Goal: Task Accomplishment & Management: Manage account settings

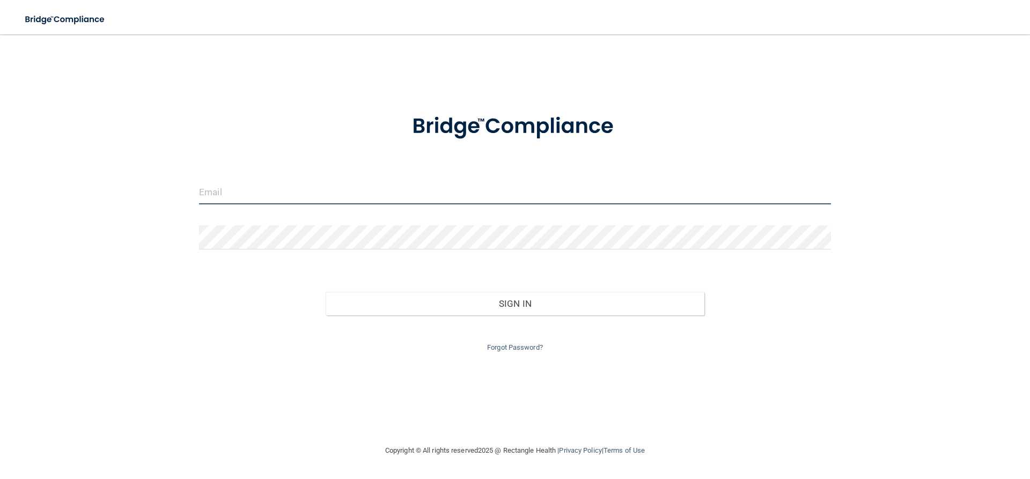
click at [437, 193] on input "email" at bounding box center [515, 192] width 632 height 24
type input "[PERSON_NAME][EMAIL_ADDRESS][DOMAIN_NAME]"
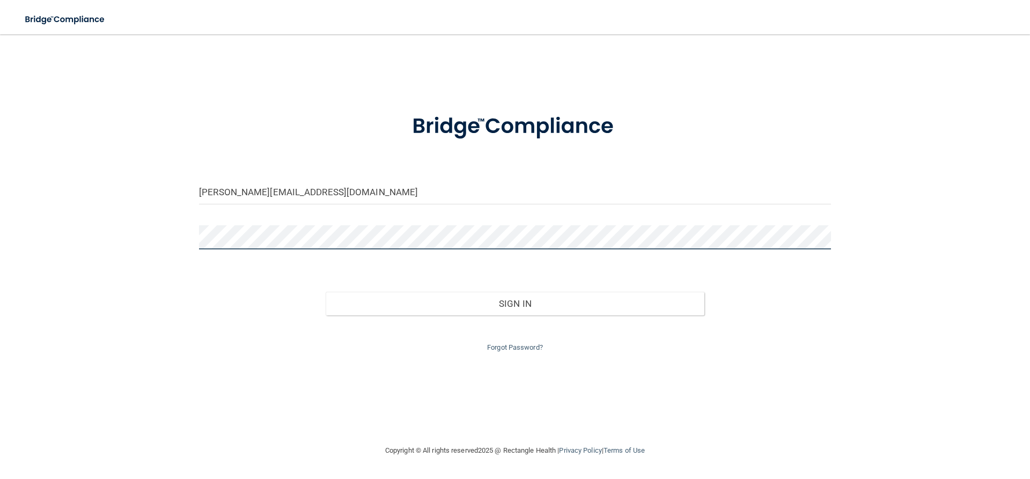
click at [326, 292] on button "Sign In" at bounding box center [515, 304] width 379 height 24
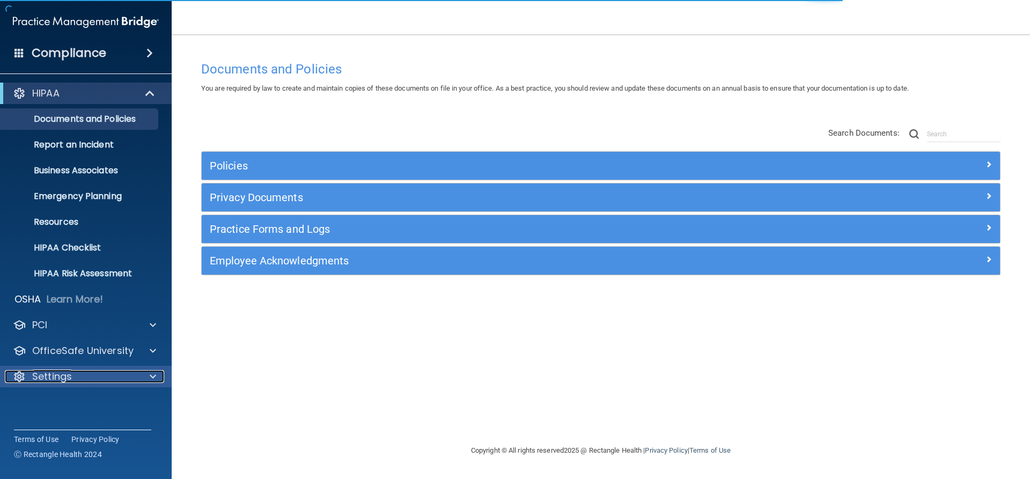
click at [92, 374] on div "Settings" at bounding box center [71, 376] width 133 height 13
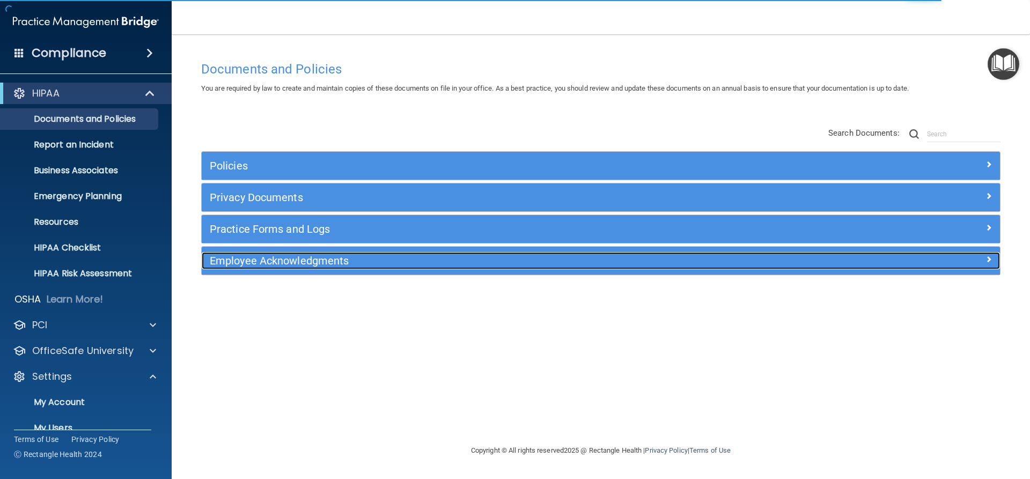
click at [244, 269] on div "Employee Acknowledgments" at bounding box center [501, 260] width 599 height 17
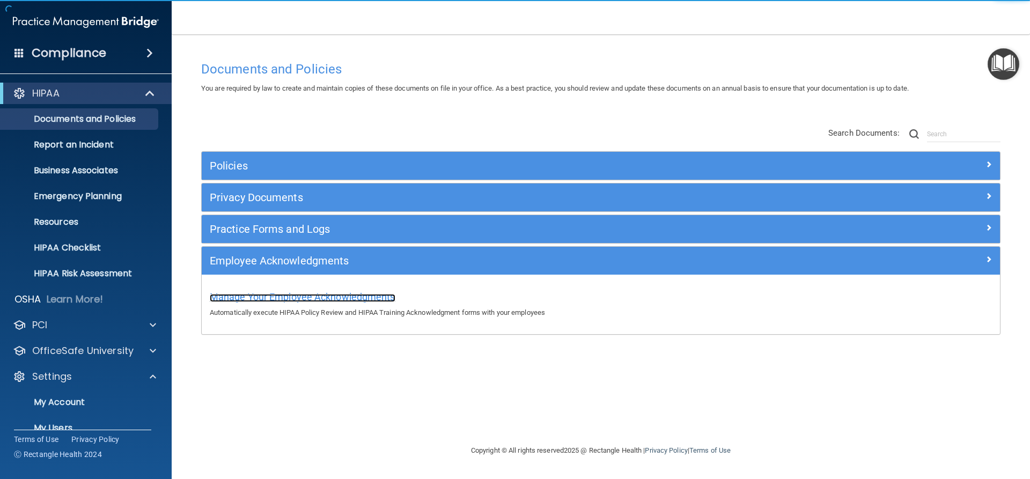
click at [351, 295] on span "Manage Your Employee Acknowledgments" at bounding box center [303, 296] width 186 height 11
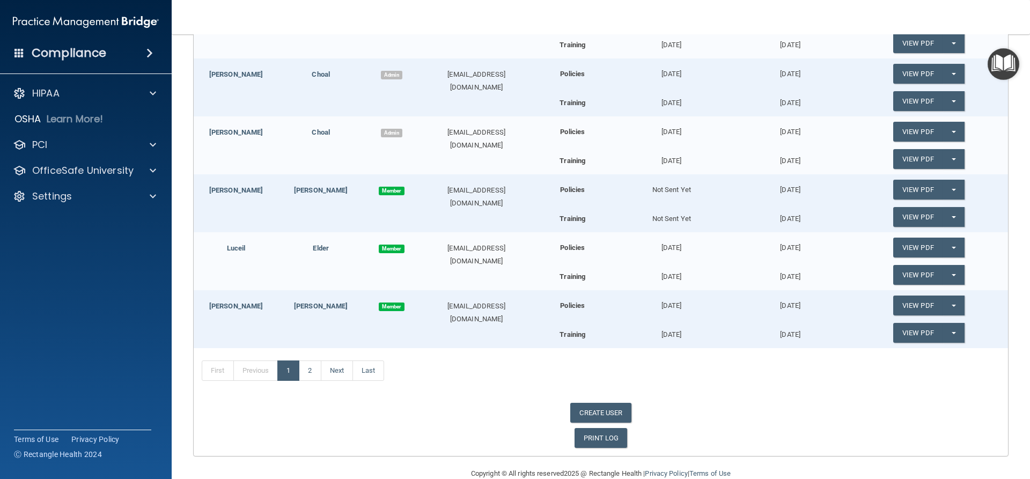
scroll to position [235, 0]
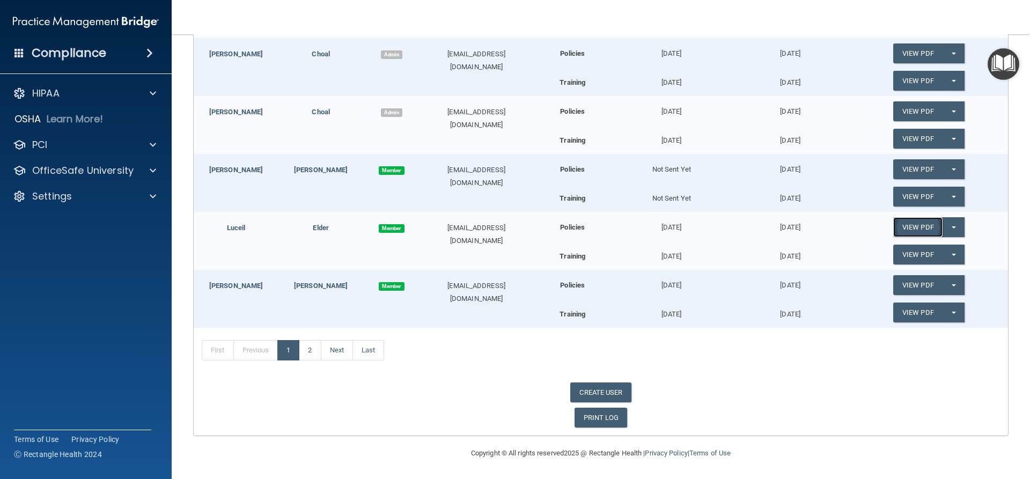
click at [913, 231] on link "View PDF" at bounding box center [917, 227] width 49 height 20
click at [903, 254] on link "View PDF" at bounding box center [917, 255] width 49 height 20
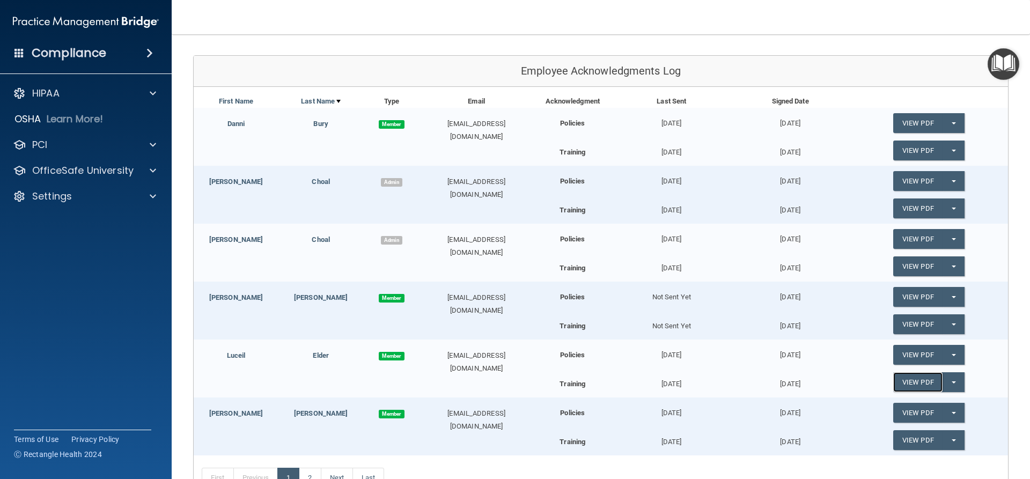
scroll to position [161, 0]
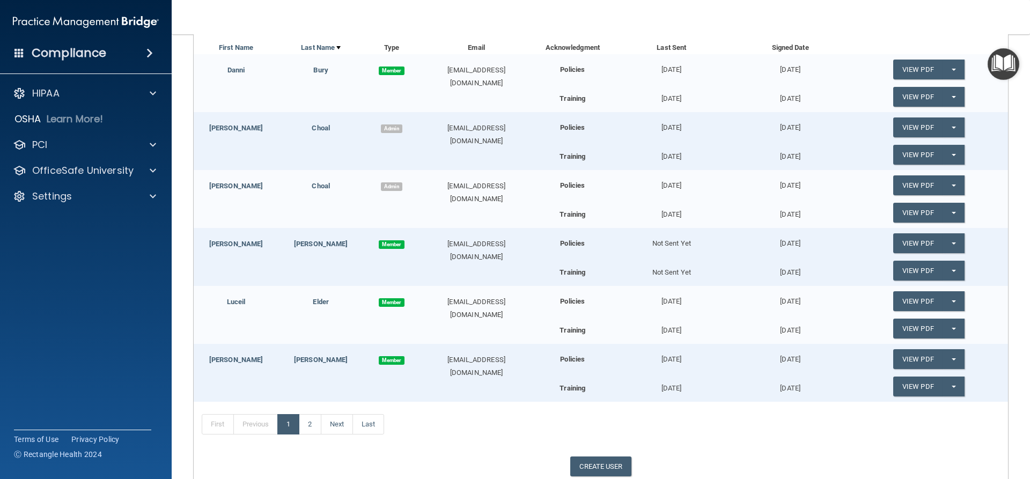
click at [795, 127] on div "[DATE]" at bounding box center [789, 123] width 119 height 22
click at [655, 129] on div "[DATE]" at bounding box center [671, 123] width 119 height 22
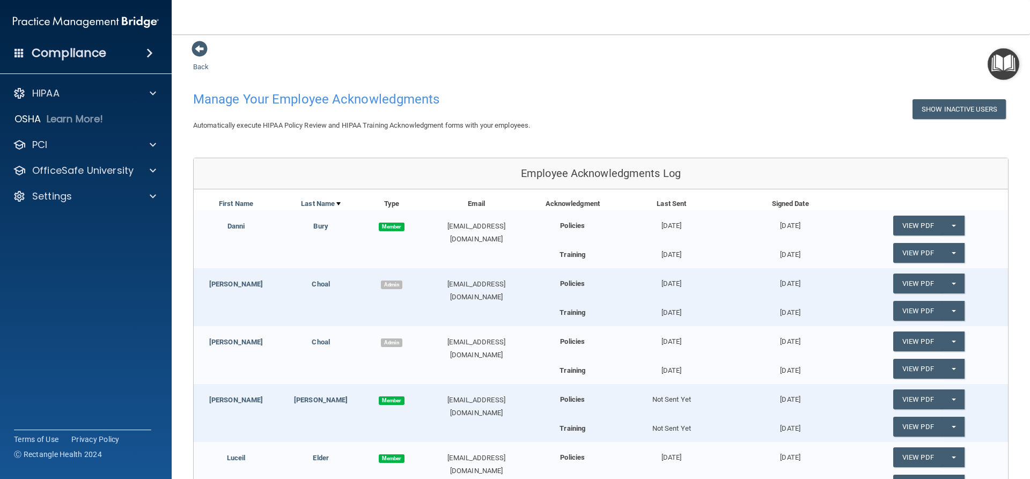
scroll to position [0, 0]
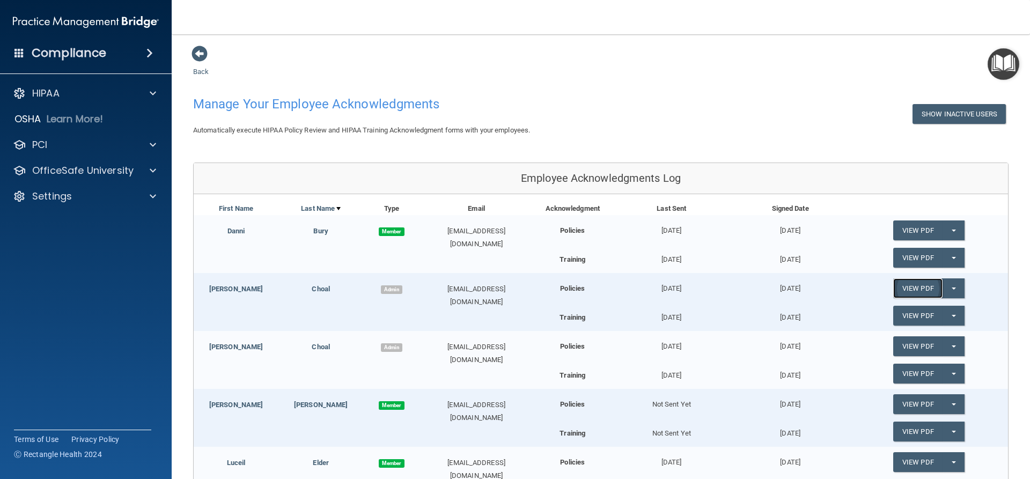
click at [912, 282] on link "View PDF" at bounding box center [917, 288] width 49 height 20
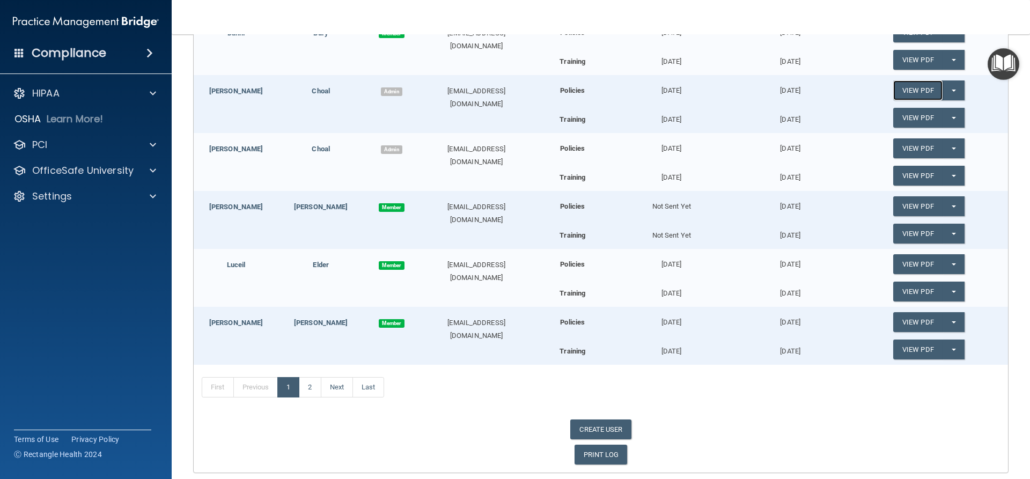
scroll to position [215, 0]
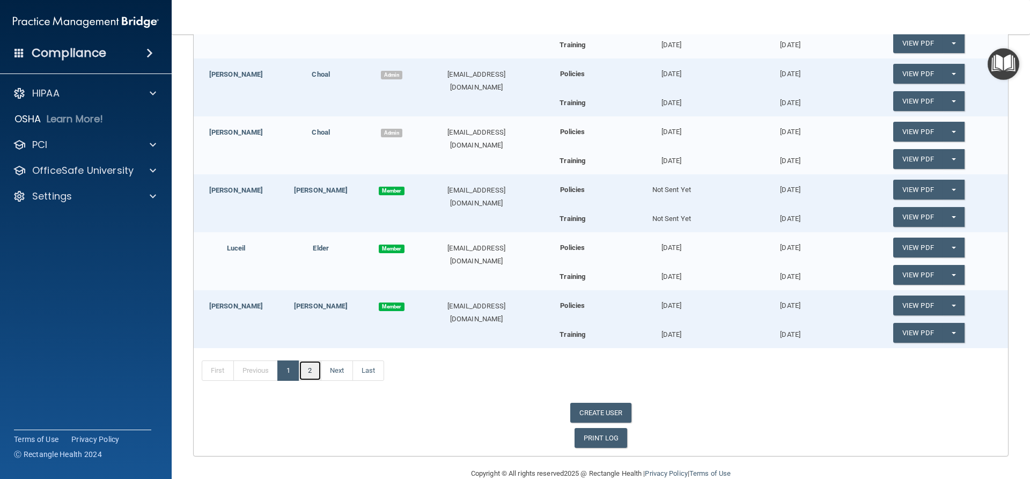
click at [308, 375] on link "2" at bounding box center [310, 370] width 22 height 20
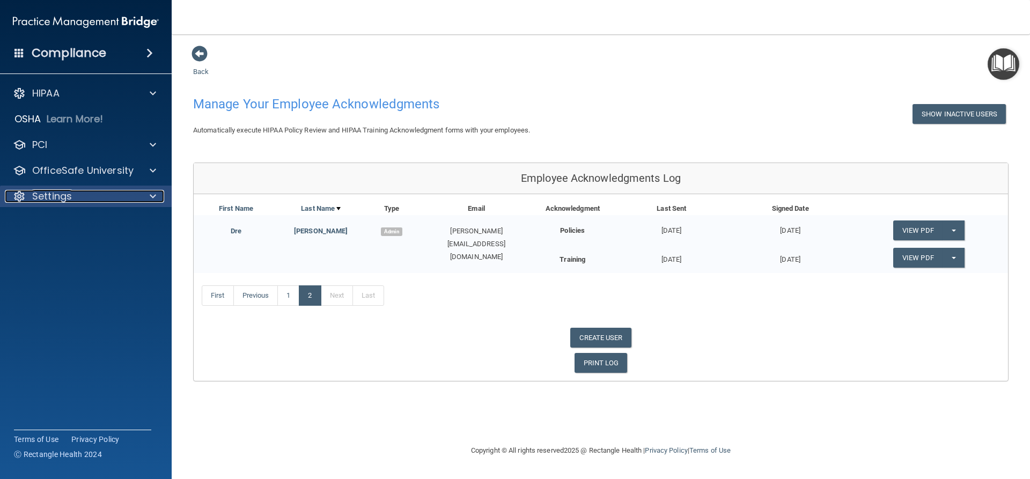
click at [40, 190] on p "Settings" at bounding box center [52, 196] width 40 height 13
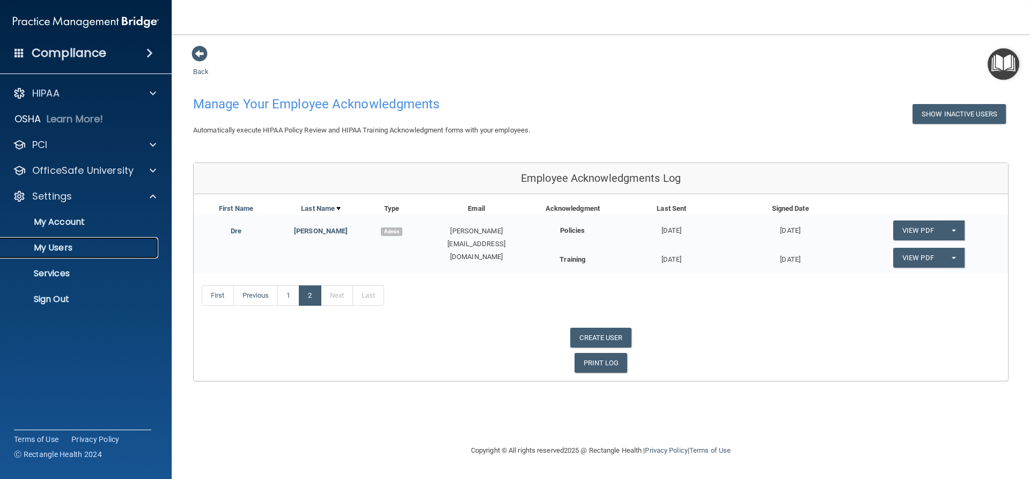
click at [50, 252] on p "My Users" at bounding box center [80, 247] width 146 height 11
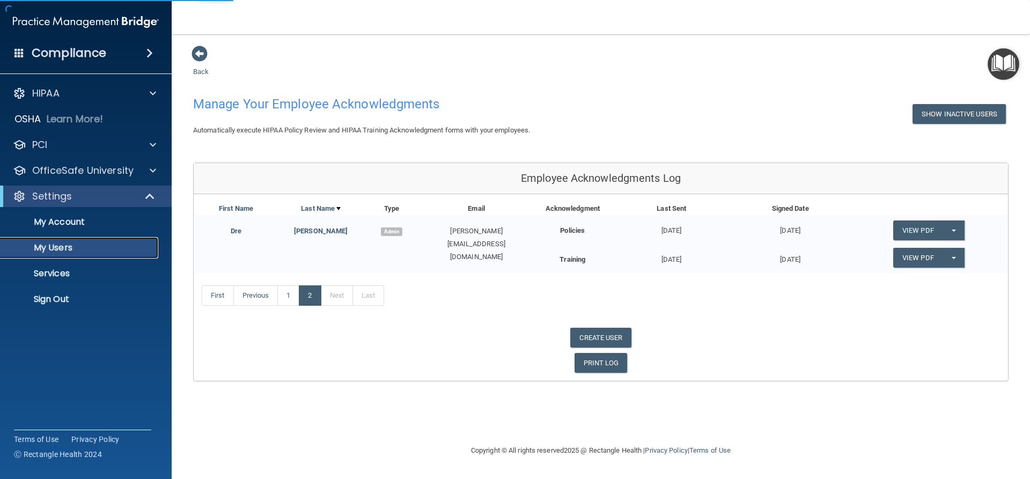
select select "20"
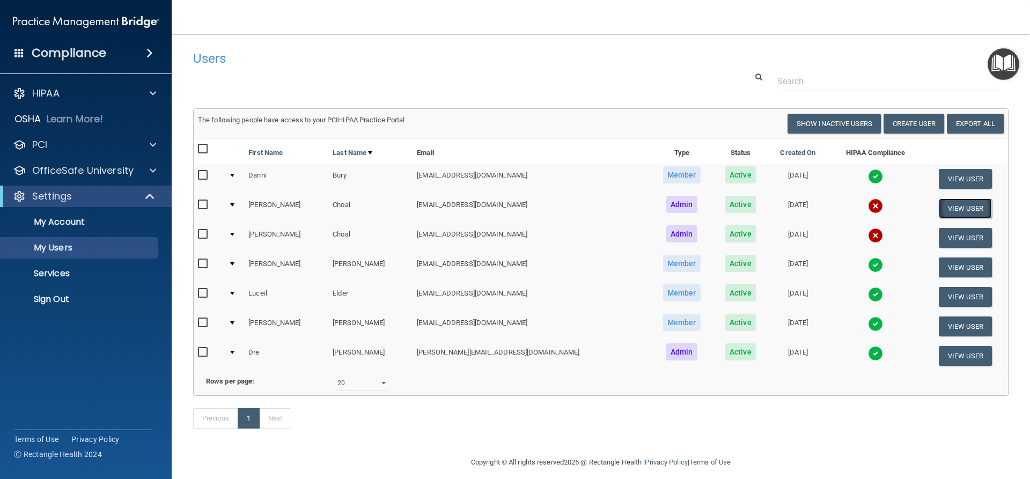
click at [947, 212] on button "View User" at bounding box center [965, 208] width 53 height 20
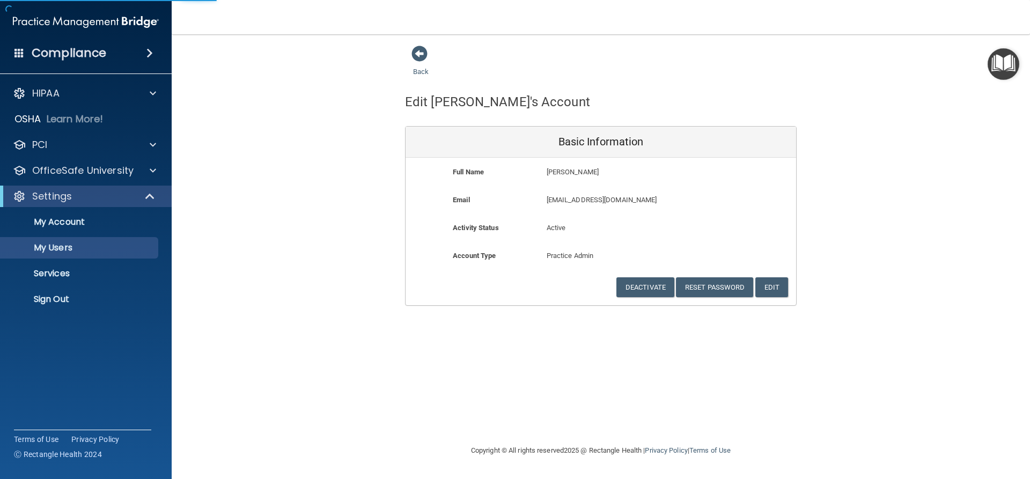
select select "20"
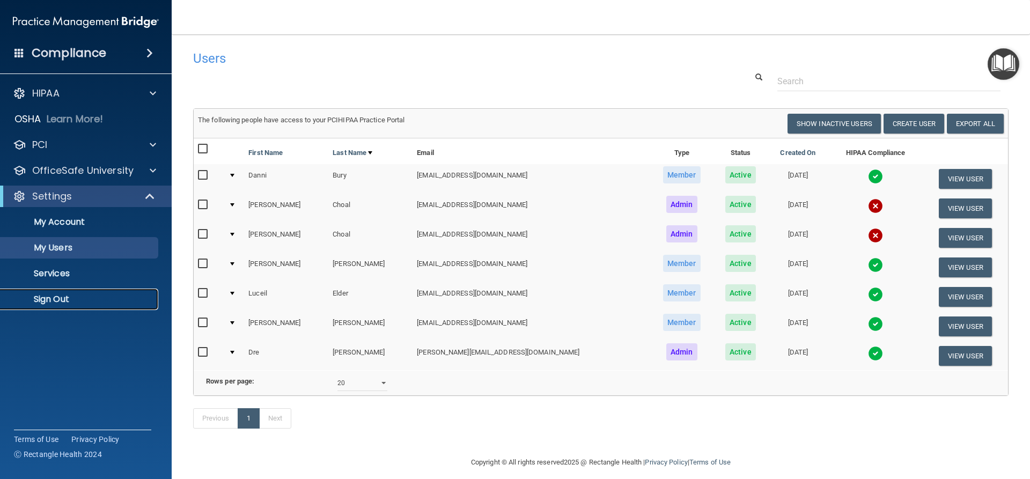
click at [43, 302] on p "Sign Out" at bounding box center [80, 299] width 146 height 11
